Goal: Find specific page/section

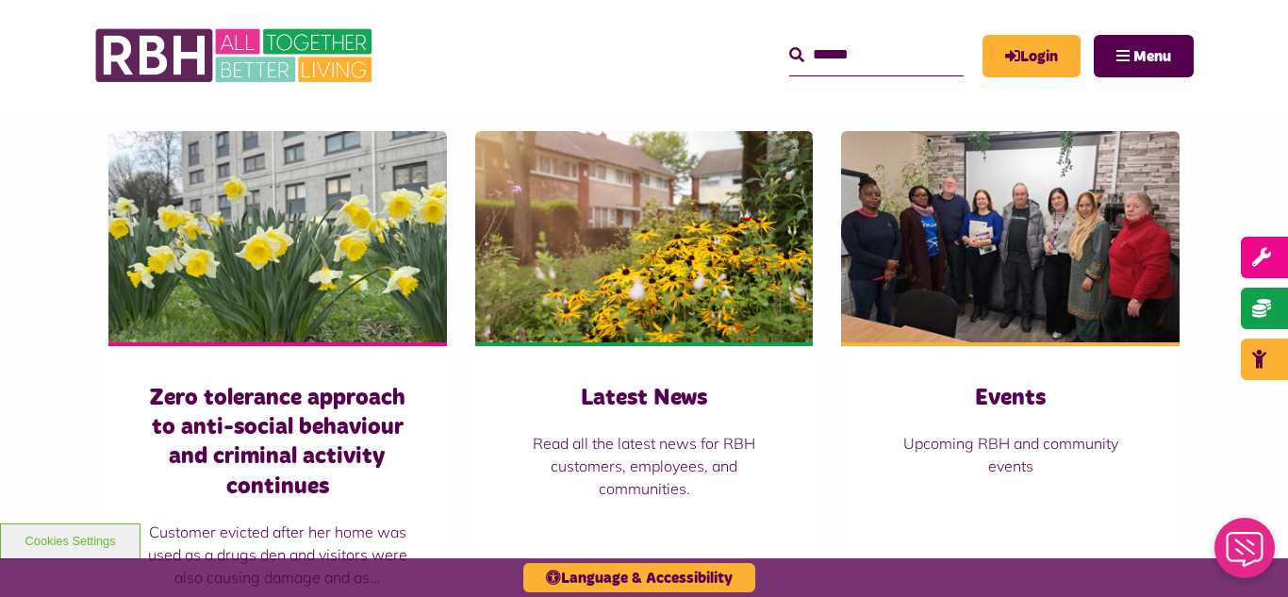
scroll to position [1282, 0]
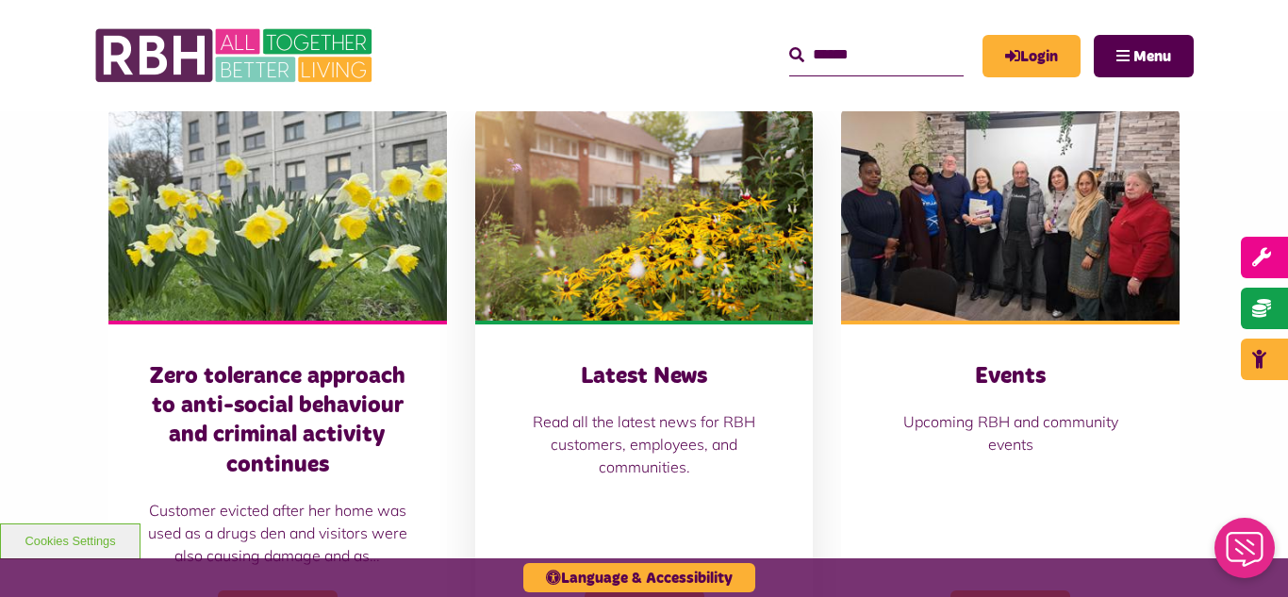
click at [612, 175] on img at bounding box center [644, 214] width 338 height 211
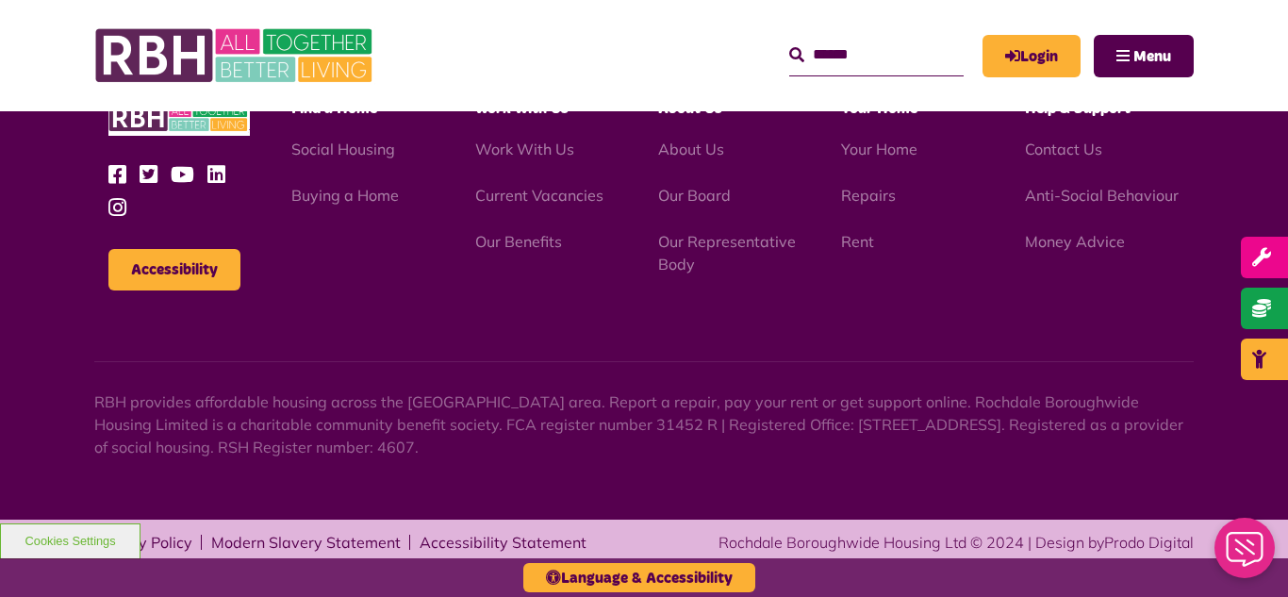
scroll to position [2052, 0]
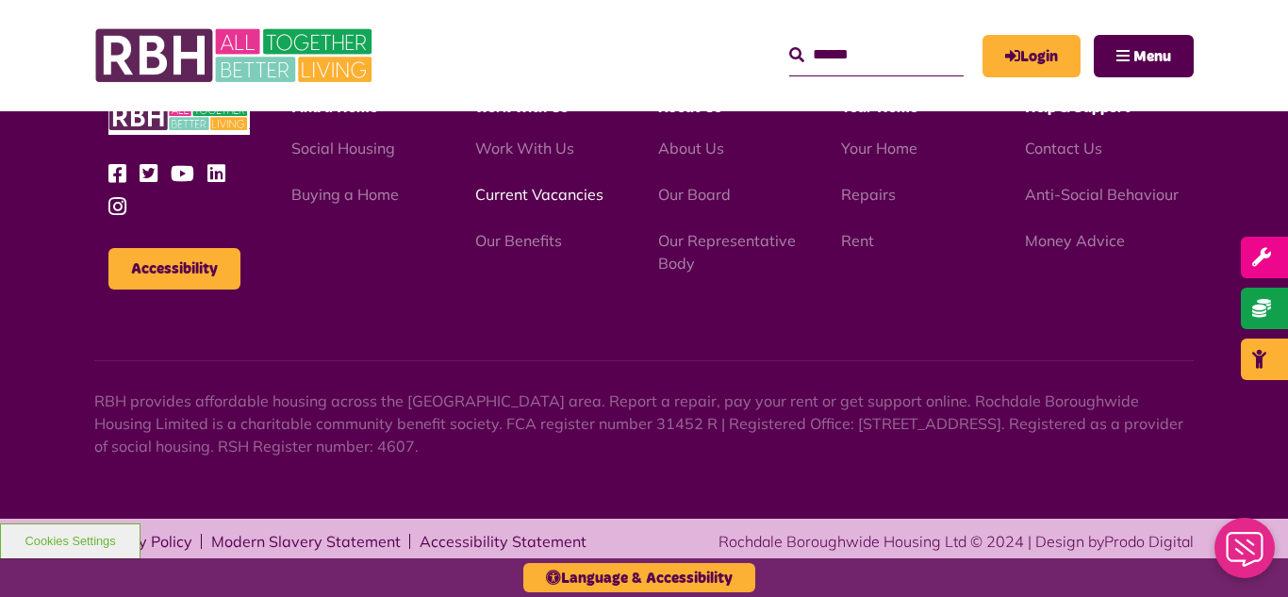
click at [507, 189] on link "Current Vacancies" at bounding box center [539, 194] width 128 height 19
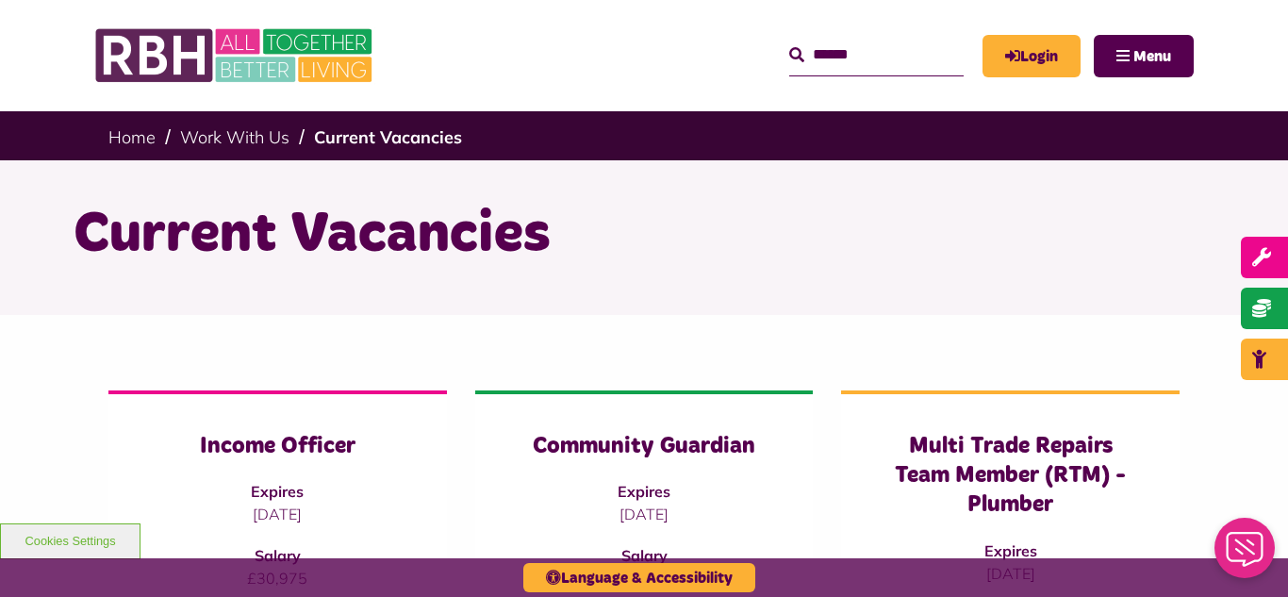
click at [0, 279] on div "Current Vacancies" at bounding box center [644, 237] width 1288 height 155
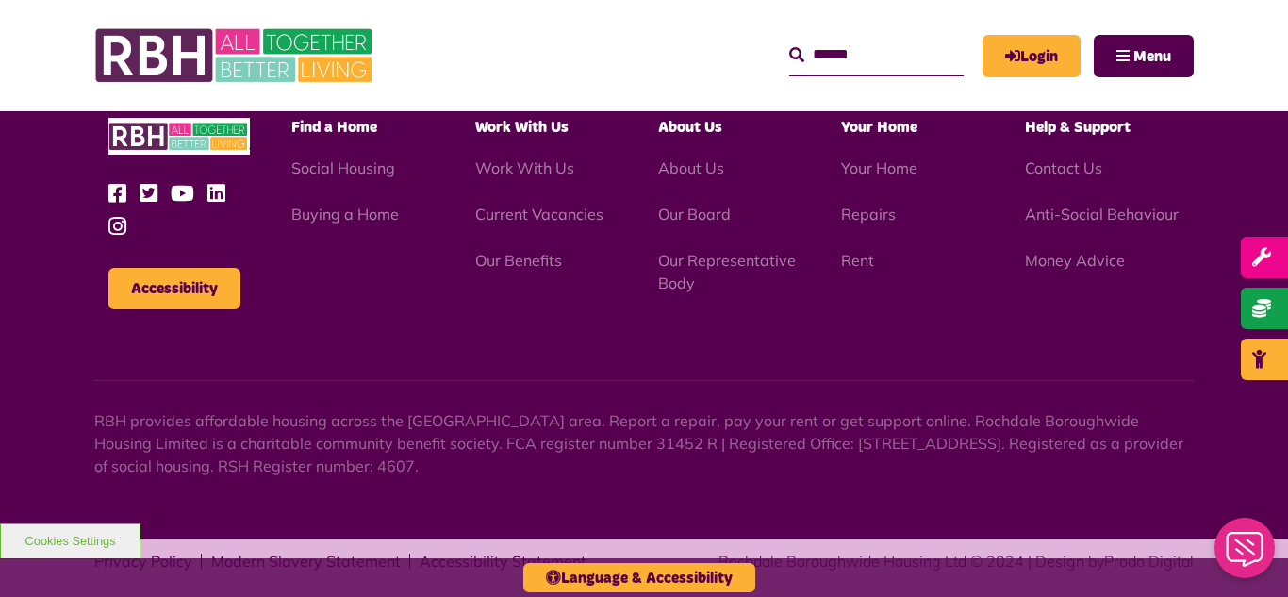
scroll to position [2727, 0]
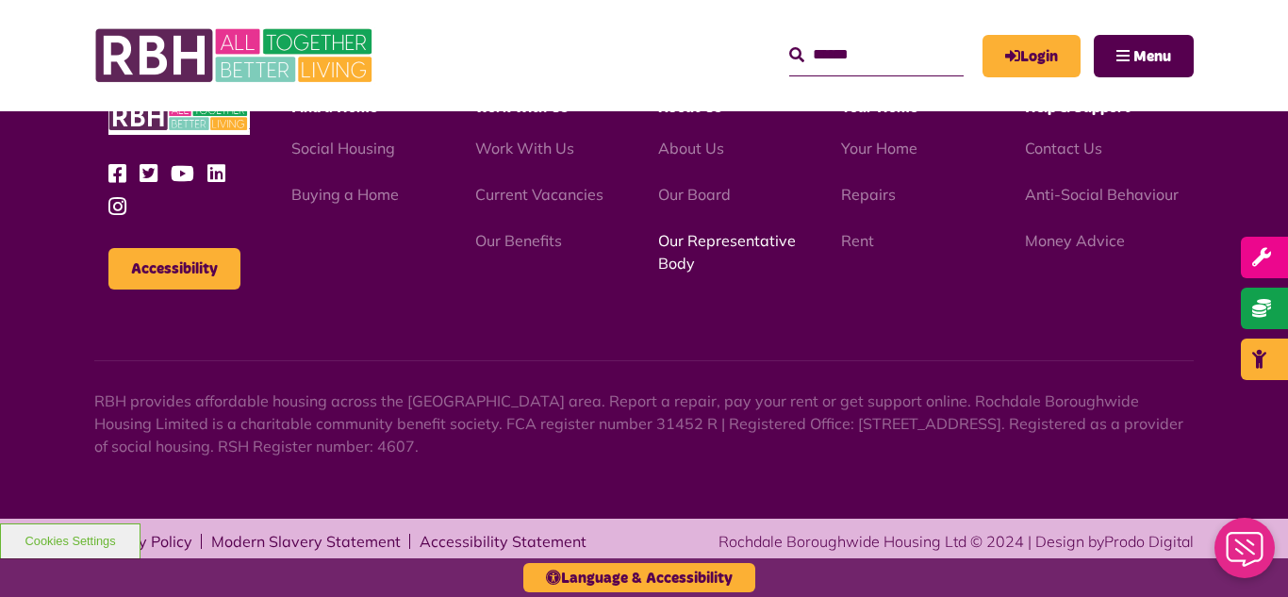
click at [731, 238] on link "Our Representative Body" at bounding box center [727, 251] width 138 height 41
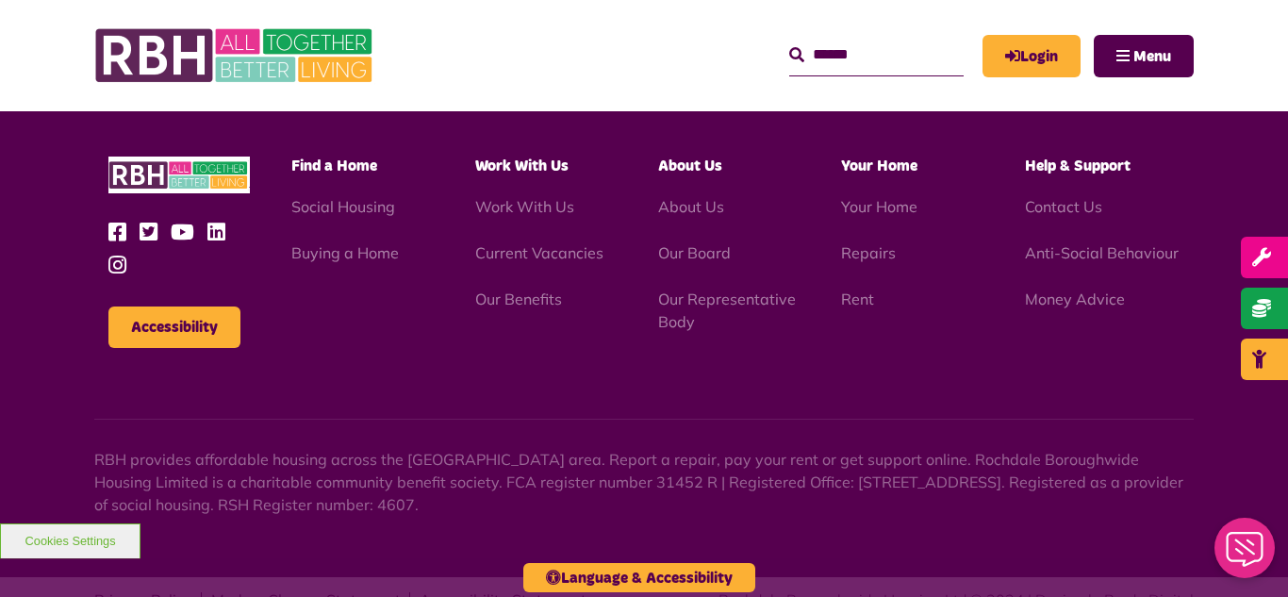
scroll to position [5473, 0]
